Goal: Task Accomplishment & Management: Manage account settings

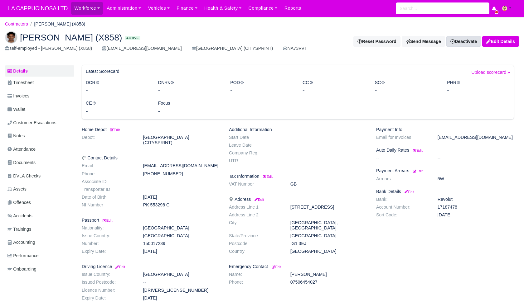
click at [453, 38] on link "Deactivate" at bounding box center [463, 41] width 35 height 11
click at [445, 58] on link "Take off schedule" at bounding box center [454, 63] width 55 height 10
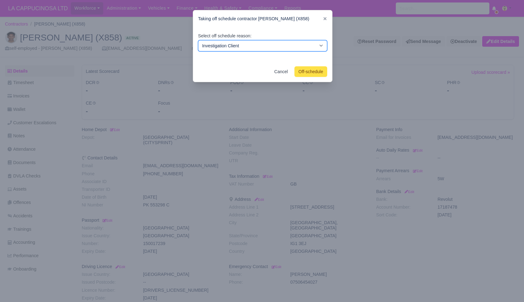
drag, startPoint x: 303, startPoint y: 44, endPoint x: 319, endPoint y: 75, distance: 35.4
click at [319, 76] on form "Taking off schedule contractor MUSTAFA OSMAN (X858) Select off schedule reason:…" at bounding box center [263, 46] width 140 height 72
click at [319, 74] on button "Off-schedule" at bounding box center [310, 71] width 33 height 11
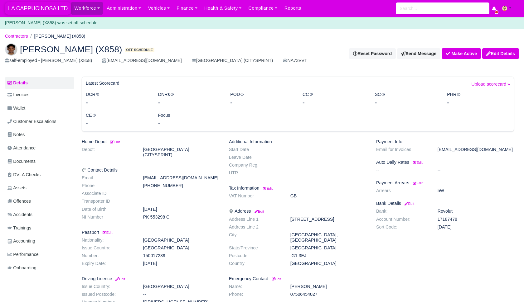
click at [50, 2] on span "LA CAPPUCINOSA LTD" at bounding box center [38, 8] width 66 height 12
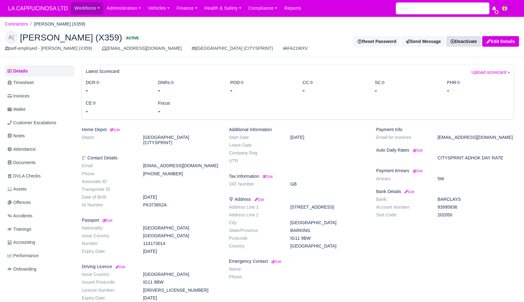
click at [461, 42] on link "Deactivate" at bounding box center [463, 41] width 35 height 11
click at [445, 60] on link "Take off schedule" at bounding box center [454, 63] width 55 height 10
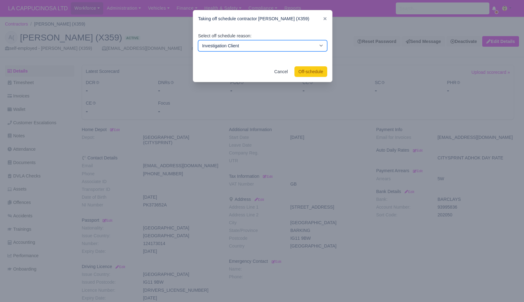
select select "customer-escalation"
click at [299, 73] on button "Off-schedule" at bounding box center [310, 71] width 33 height 11
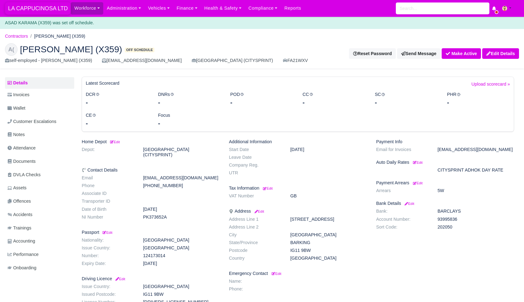
click at [47, 13] on span "LA CAPPUCINOSA LTD" at bounding box center [38, 8] width 66 height 12
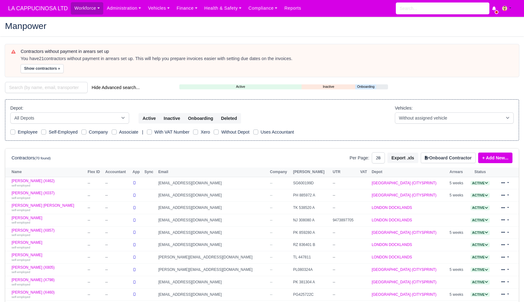
select select "25"
click at [44, 129] on div "Self-Employed" at bounding box center [59, 132] width 36 height 7
click at [49, 131] on label "Self-Employed" at bounding box center [63, 132] width 29 height 7
click at [44, 131] on input "Self-Employed" at bounding box center [43, 131] width 5 height 5
checkbox input "true"
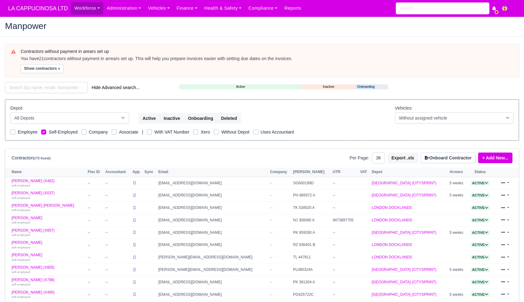
click at [49, 130] on label "Self-Employed" at bounding box center [63, 132] width 29 height 7
click at [43, 130] on input "Self-Employed" at bounding box center [43, 131] width 5 height 5
checkbox input "false"
select select "2"
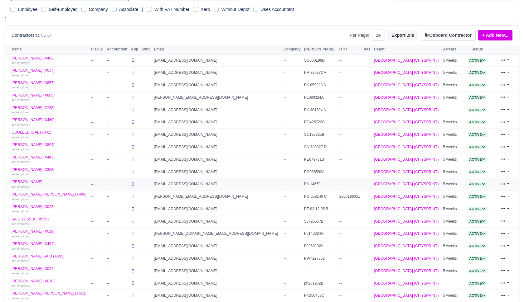
scroll to position [118, 0]
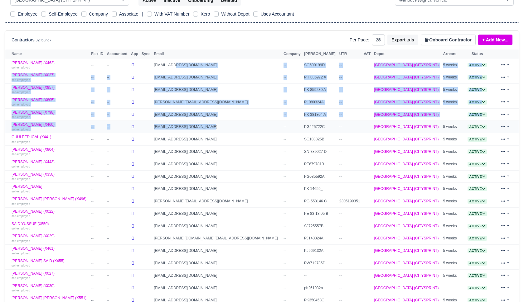
drag, startPoint x: 177, startPoint y: 64, endPoint x: 193, endPoint y: 128, distance: 66.8
click at [193, 128] on tbody "AHMAD JUMA (X462) self-employed -- -- bowcha03@gmail.com -- SG600199D --" at bounding box center [261, 214] width 513 height 310
drag, startPoint x: 203, startPoint y: 147, endPoint x: 247, endPoint y: 138, distance: 44.5
click at [203, 147] on td "HANZLAMALIK2004@GMAIL.COM" at bounding box center [217, 152] width 130 height 12
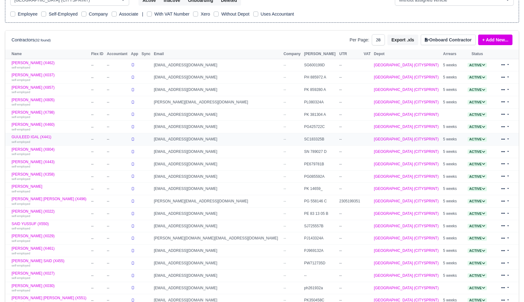
click at [282, 138] on td "--" at bounding box center [292, 139] width 21 height 12
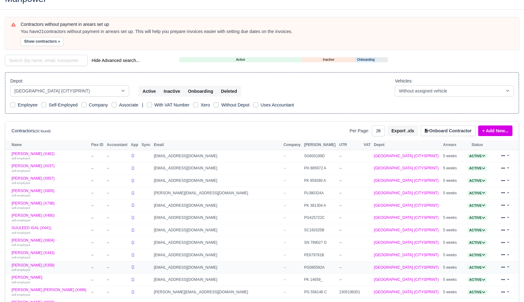
scroll to position [14, 0]
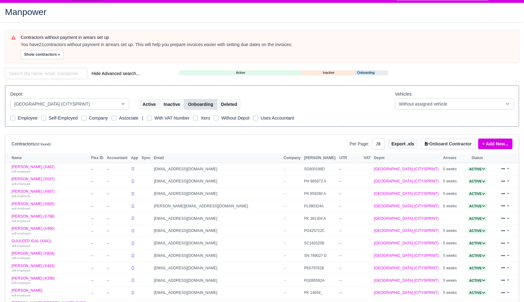
click at [210, 105] on button "Onboarding" at bounding box center [200, 104] width 33 height 11
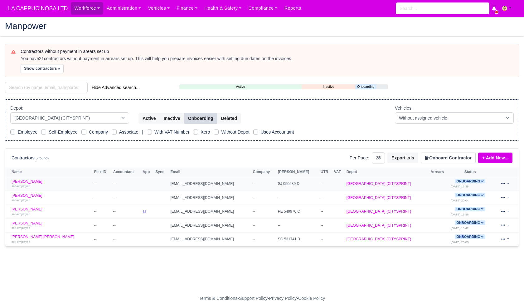
click at [500, 183] on link at bounding box center [504, 184] width 15 height 9
click at [41, 180] on link "Ibrahim Handulleh self-employed" at bounding box center [51, 184] width 79 height 9
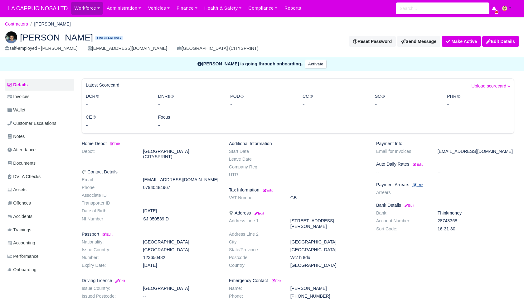
click at [422, 183] on small "Edit" at bounding box center [418, 185] width 10 height 4
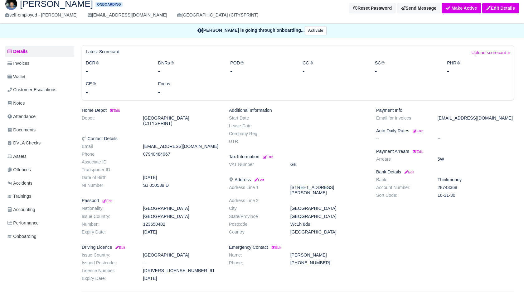
scroll to position [45, 0]
click at [50, 130] on link "Documents" at bounding box center [39, 130] width 69 height 12
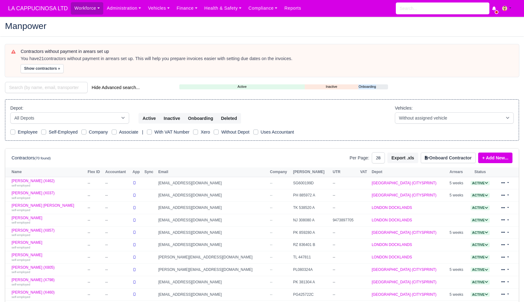
select select "25"
click at [209, 116] on button "Onboarding" at bounding box center [200, 118] width 33 height 11
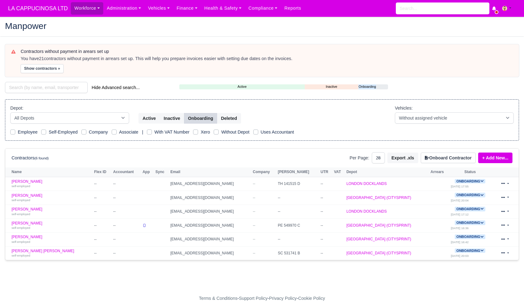
click at [493, 156] on link "+ Add New..." at bounding box center [495, 158] width 34 height 11
click at [480, 176] on link "Single Contractor" at bounding box center [484, 179] width 55 height 10
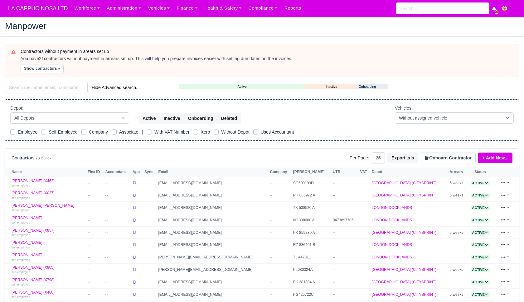
select select "25"
click at [460, 159] on button "Onboard Contractor" at bounding box center [448, 158] width 55 height 11
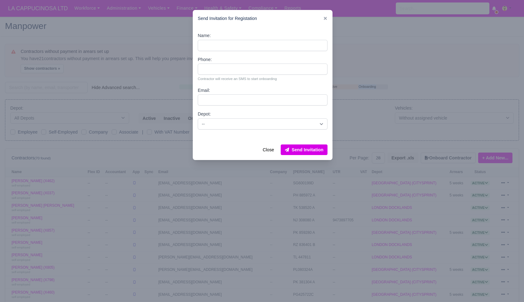
click at [273, 39] on div "Name:" at bounding box center [263, 41] width 130 height 19
type input "shazad ali"
drag, startPoint x: 203, startPoint y: 71, endPoint x: 267, endPoint y: 91, distance: 67.2
click at [267, 91] on div "​ Send Invitation for Registation Name: shazad ali Phone: 07498721805 Contracto…" at bounding box center [262, 151] width 524 height 302
drag, startPoint x: 207, startPoint y: 71, endPoint x: 217, endPoint y: 72, distance: 10.1
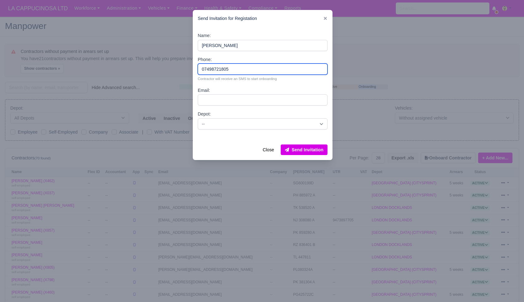
click at [217, 73] on input "07498721805" at bounding box center [263, 69] width 130 height 11
type input "07498721805"
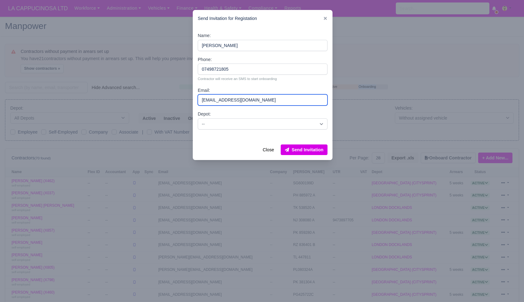
type input "shazadali06042005@gmail.com"
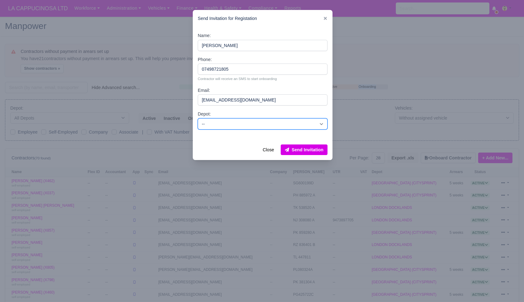
select select "2"
click at [300, 152] on button "Send Invitation" at bounding box center [304, 150] width 47 height 11
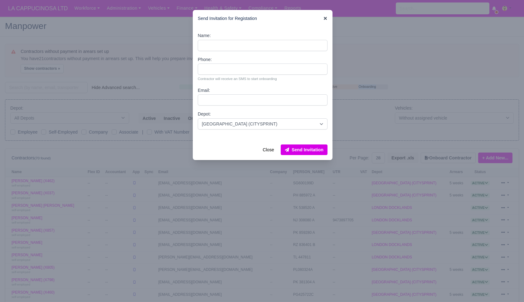
click at [327, 19] on icon at bounding box center [325, 18] width 4 height 4
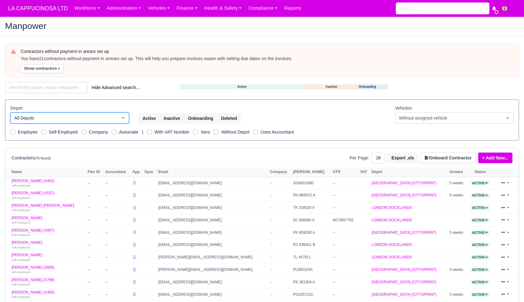
select select "2"
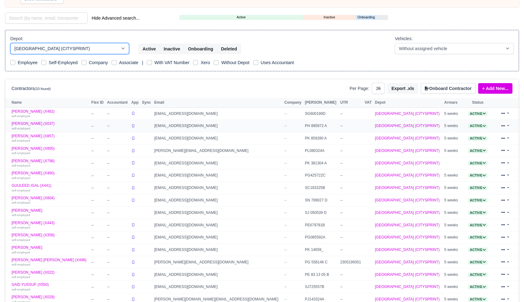
scroll to position [63, 0]
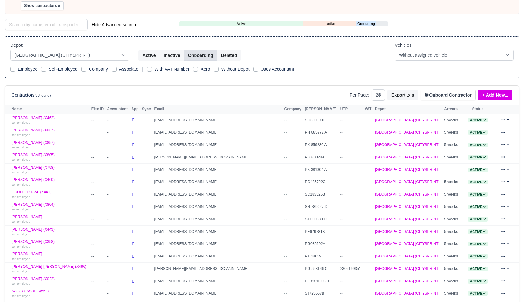
click at [210, 59] on button "Onboarding" at bounding box center [200, 55] width 33 height 11
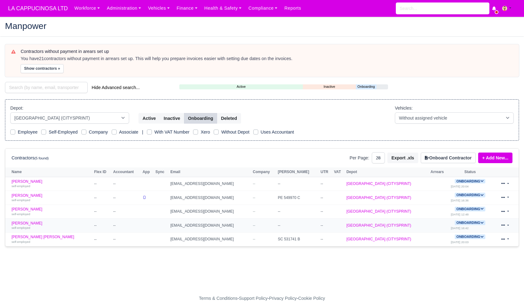
drag, startPoint x: 283, startPoint y: 201, endPoint x: 315, endPoint y: 222, distance: 37.4
click at [315, 222] on tbody "IOAN TOMA self-employed -- -- TOMAIONUT238@GMAIL.COM -- -- -- LONDON CITY (CITY…" at bounding box center [261, 211] width 513 height 69
click at [296, 255] on main "Manpower Contractors without payment in arears set up You have 21 contractors w…" at bounding box center [262, 159] width 524 height 271
click at [202, 195] on td "jasminkhan9595@outlook.com" at bounding box center [210, 198] width 82 height 14
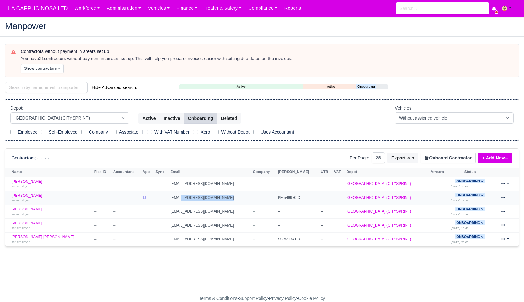
click at [202, 195] on td "jasminkhan9595@outlook.com" at bounding box center [210, 198] width 82 height 14
click at [197, 219] on td "stevenudeke23@gmail.com" at bounding box center [210, 226] width 82 height 14
click at [198, 213] on td "shazadali06042005@gmail.com" at bounding box center [210, 212] width 82 height 14
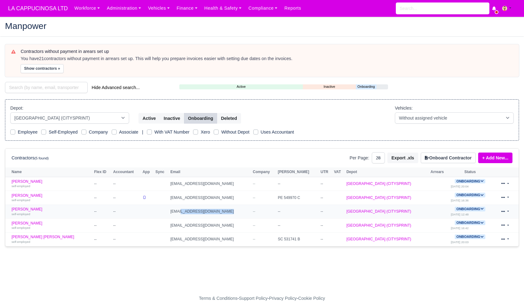
click at [198, 213] on td "shazadali06042005@gmail.com" at bounding box center [210, 212] width 82 height 14
click at [201, 289] on main "Manpower Contractors without payment in arears set up You have 21 contractors w…" at bounding box center [262, 159] width 524 height 271
click at [61, 8] on span "LA CAPPUCINOSA LTD" at bounding box center [38, 8] width 66 height 12
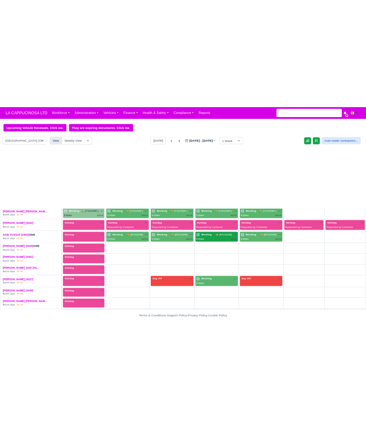
scroll to position [149, 0]
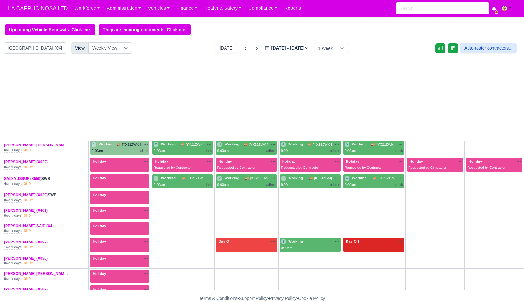
click at [358, 245] on div "Day Off Available" at bounding box center [373, 245] width 61 height 14
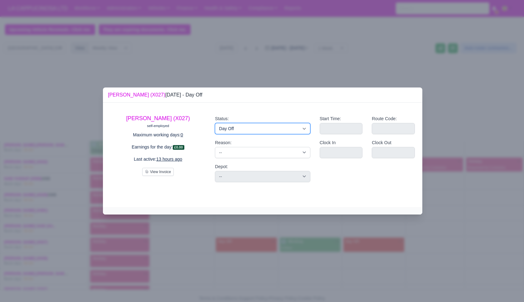
select select "Available"
select select
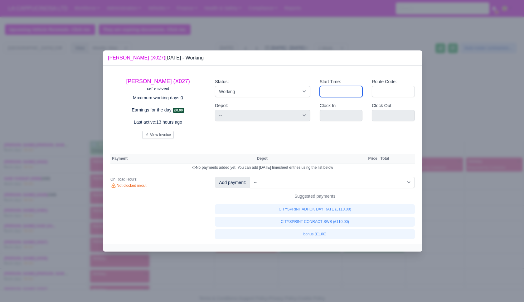
click at [340, 96] on input "Start Time:" at bounding box center [341, 91] width 43 height 11
type input "07:00"
click at [380, 98] on div "Route Code:" at bounding box center [393, 90] width 52 height 24
click at [383, 95] on input "Route Code:" at bounding box center [393, 91] width 43 height 11
select select
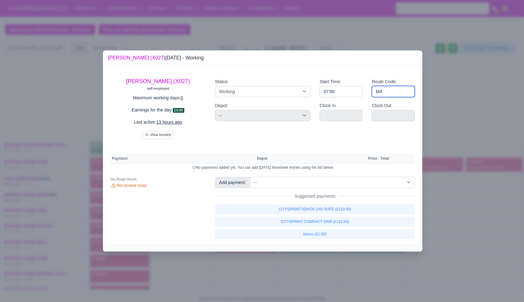
type input "bhf"
click at [445, 116] on div at bounding box center [262, 151] width 524 height 302
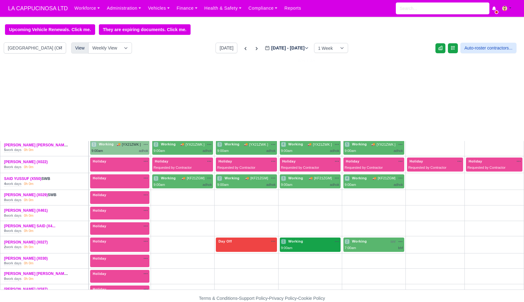
click at [333, 240] on div "1 Working na" at bounding box center [310, 241] width 58 height 5
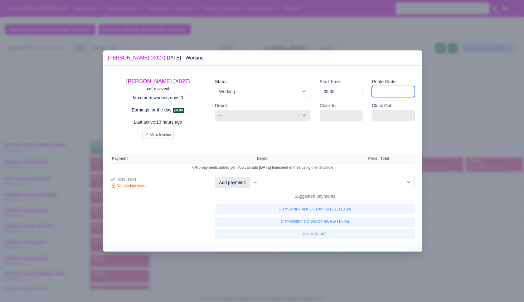
click at [391, 95] on input "Route Code:" at bounding box center [393, 91] width 43 height 11
type input "bfh"
click at [447, 106] on div at bounding box center [262, 151] width 524 height 302
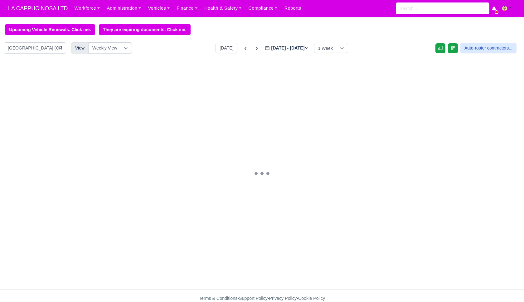
scroll to position [0, 0]
click at [34, 115] on div "AHMED SALUM (X037) SWB 4 work days 0h 0m" at bounding box center [44, 121] width 88 height 17
click at [35, 120] on link "[PERSON_NAME] (X037)" at bounding box center [26, 119] width 44 height 4
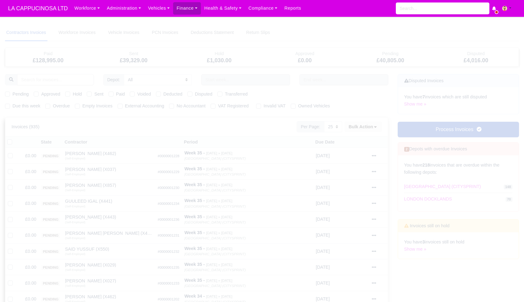
select select "25"
